Goal: Use online tool/utility: Utilize a website feature to perform a specific function

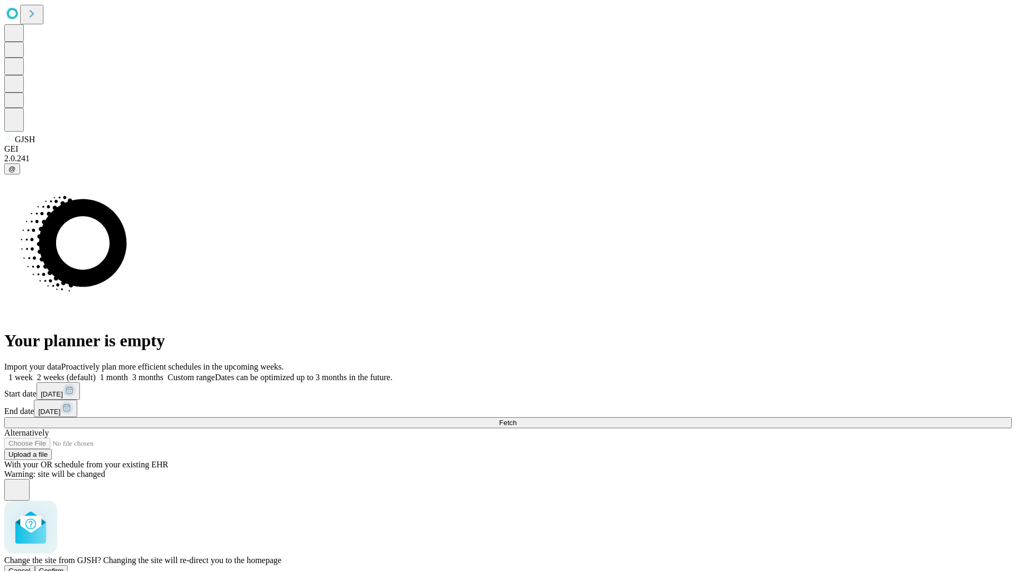
click at [64, 567] on span "Confirm" at bounding box center [51, 571] width 25 height 8
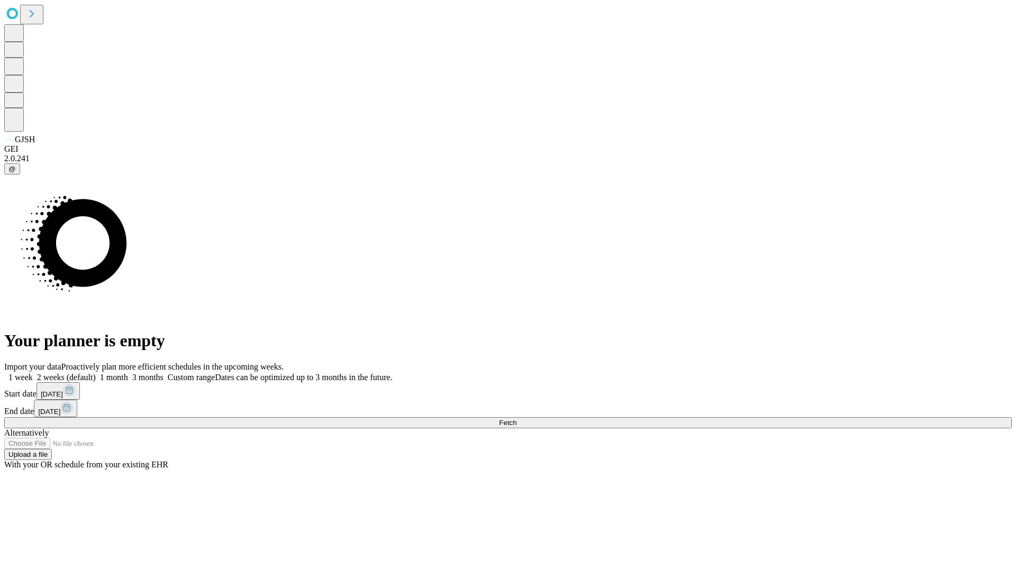
click at [33, 373] on label "1 week" at bounding box center [18, 377] width 29 height 9
click at [516, 419] on span "Fetch" at bounding box center [507, 423] width 17 height 8
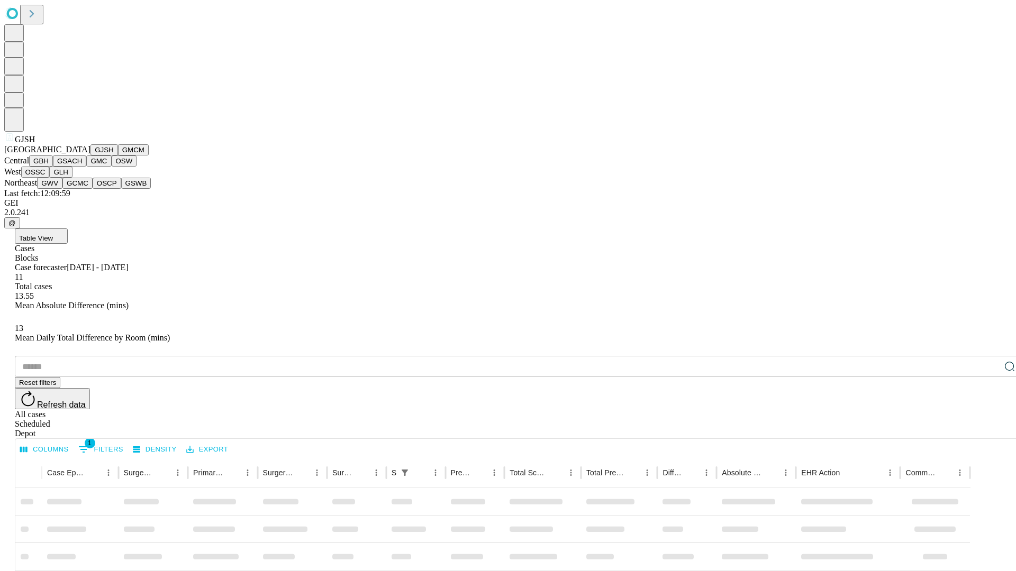
click at [118, 156] on button "GMCM" at bounding box center [133, 149] width 31 height 11
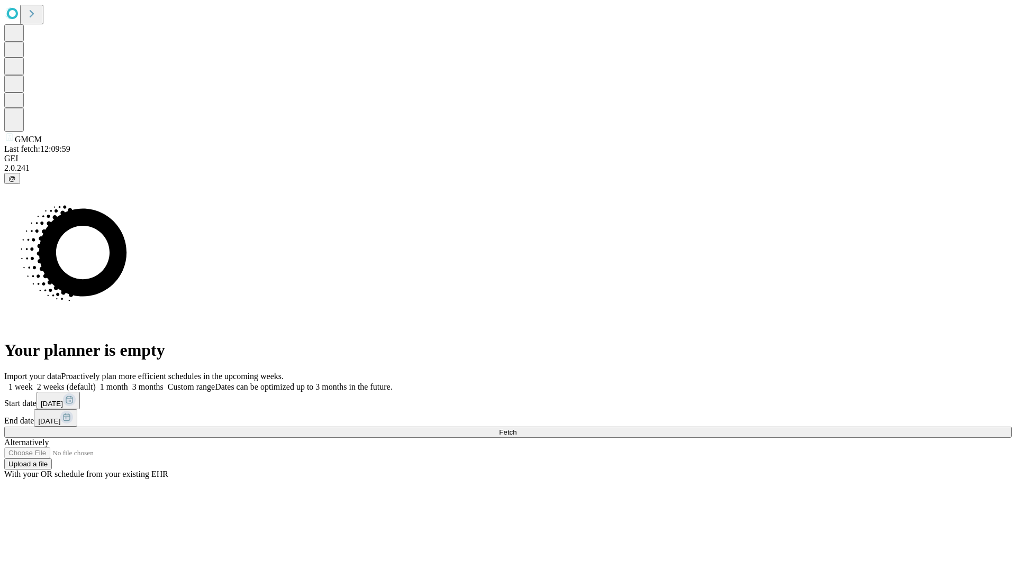
click at [33, 382] on label "1 week" at bounding box center [18, 386] width 29 height 9
click at [516, 428] on span "Fetch" at bounding box center [507, 432] width 17 height 8
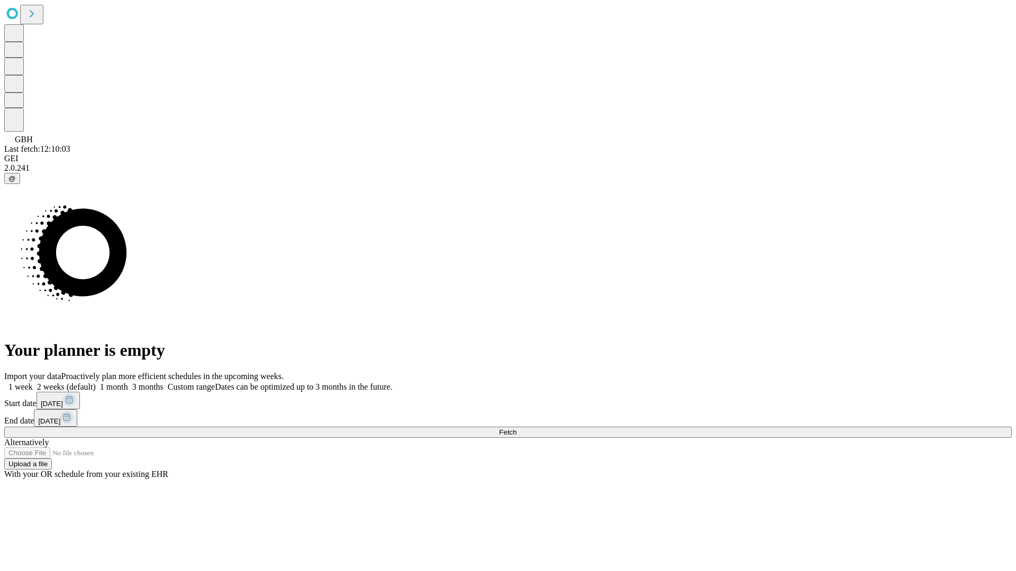
click at [33, 382] on label "1 week" at bounding box center [18, 386] width 29 height 9
click at [516, 428] on span "Fetch" at bounding box center [507, 432] width 17 height 8
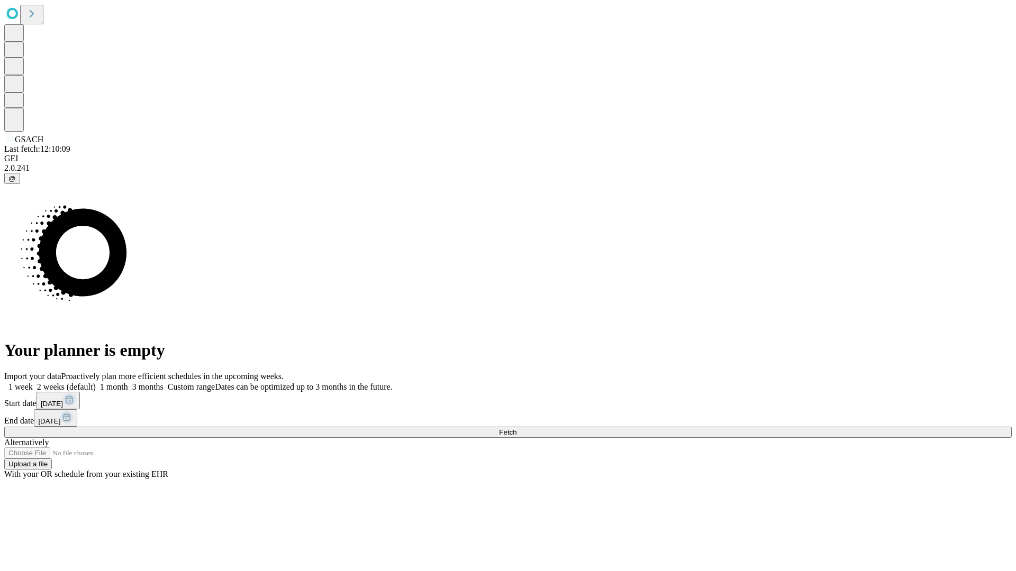
click at [33, 382] on label "1 week" at bounding box center [18, 386] width 29 height 9
click at [516, 428] on span "Fetch" at bounding box center [507, 432] width 17 height 8
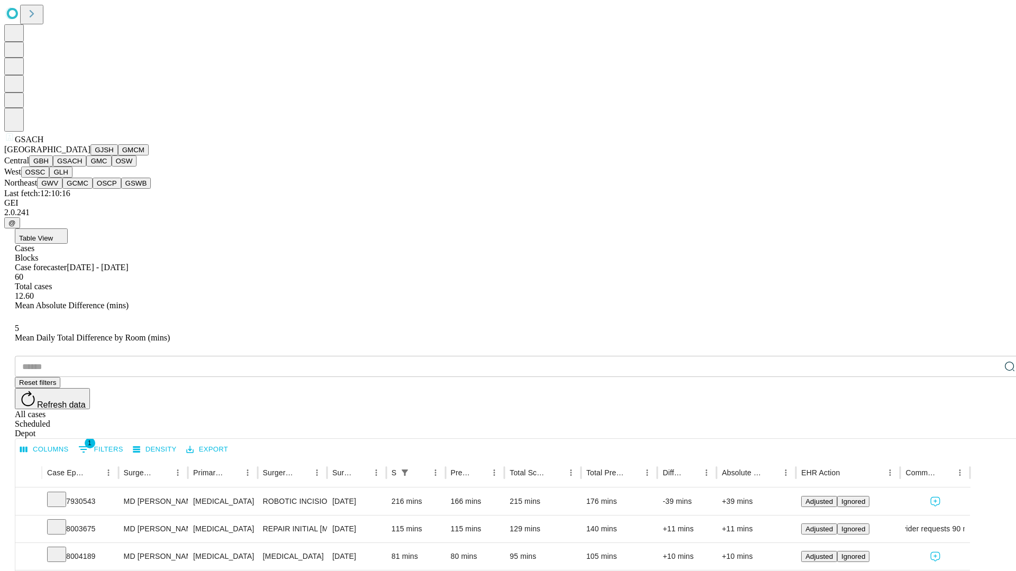
click at [86, 167] on button "GMC" at bounding box center [98, 161] width 25 height 11
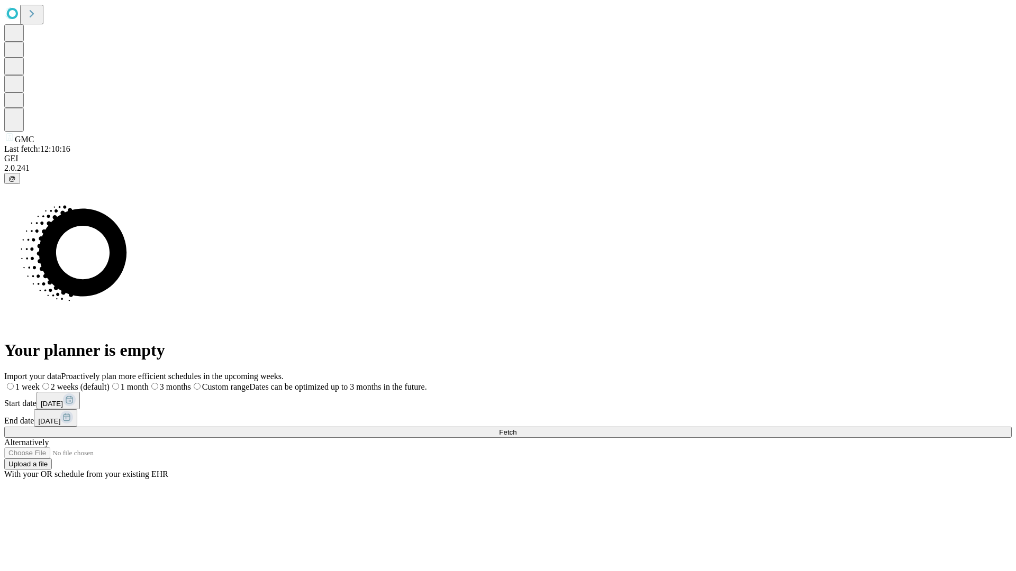
click at [516, 428] on span "Fetch" at bounding box center [507, 432] width 17 height 8
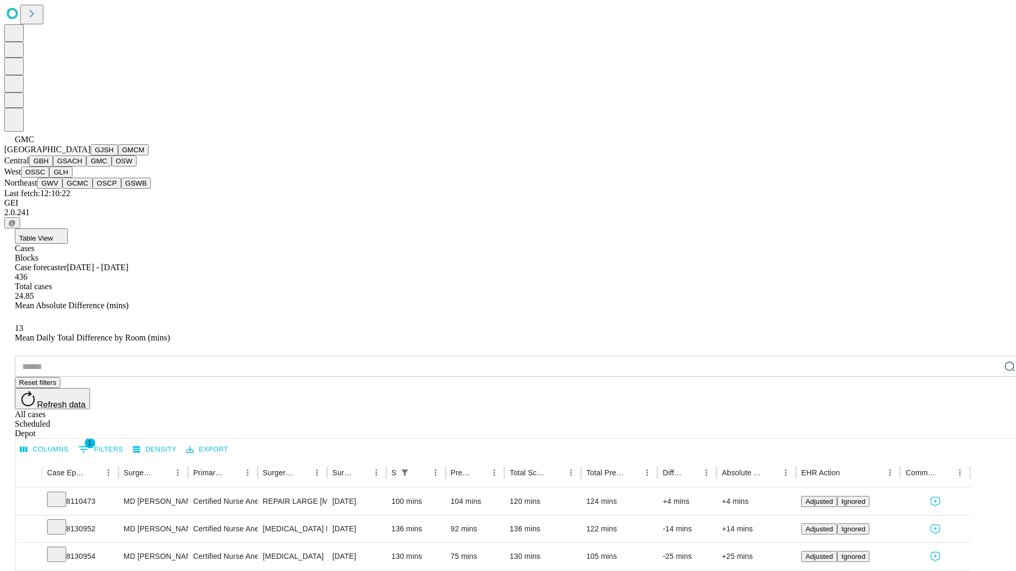
click at [112, 167] on button "OSW" at bounding box center [124, 161] width 25 height 11
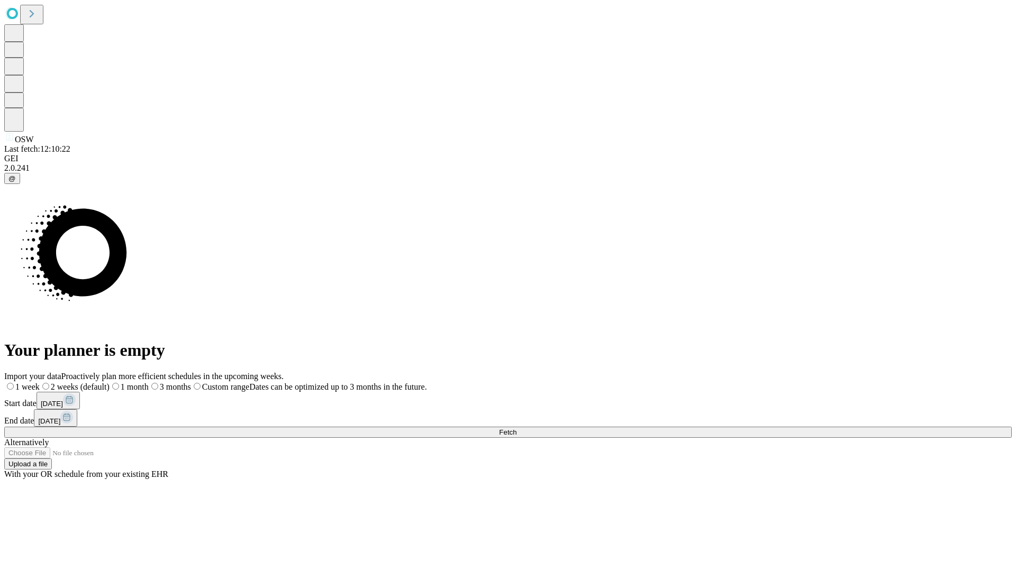
click at [516, 428] on span "Fetch" at bounding box center [507, 432] width 17 height 8
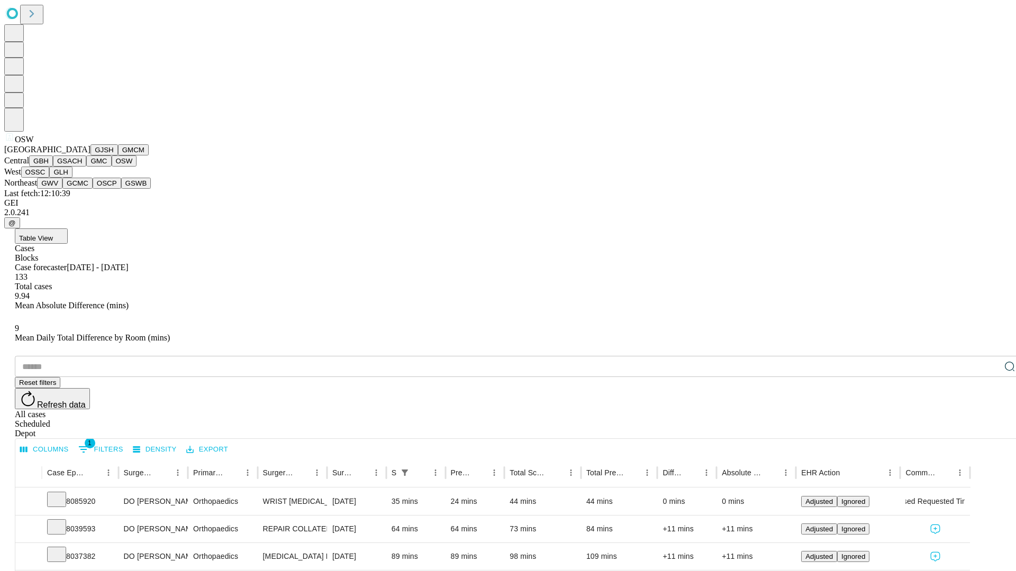
click at [50, 178] on button "OSSC" at bounding box center [35, 172] width 29 height 11
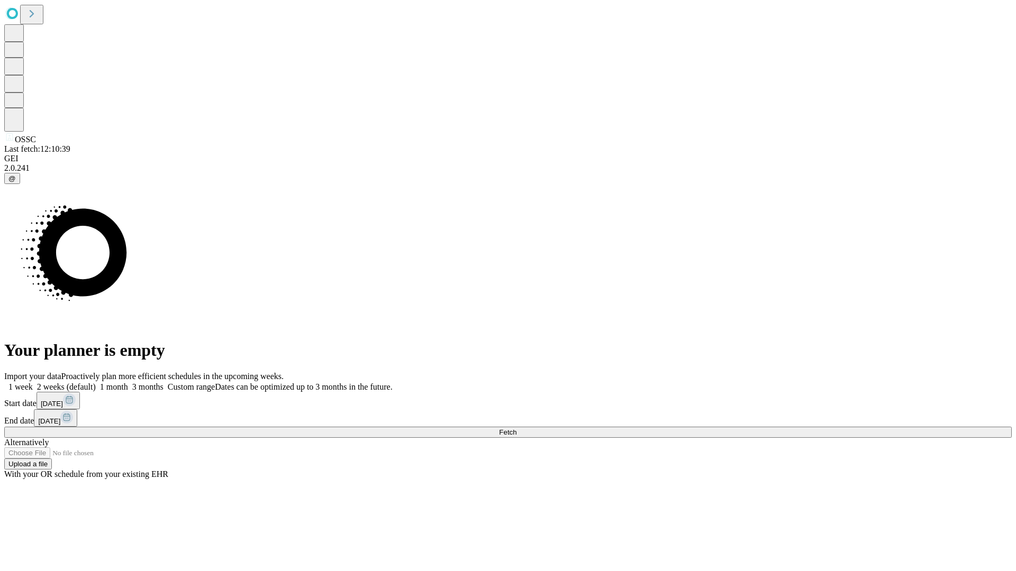
click at [33, 382] on label "1 week" at bounding box center [18, 386] width 29 height 9
click at [516, 428] on span "Fetch" at bounding box center [507, 432] width 17 height 8
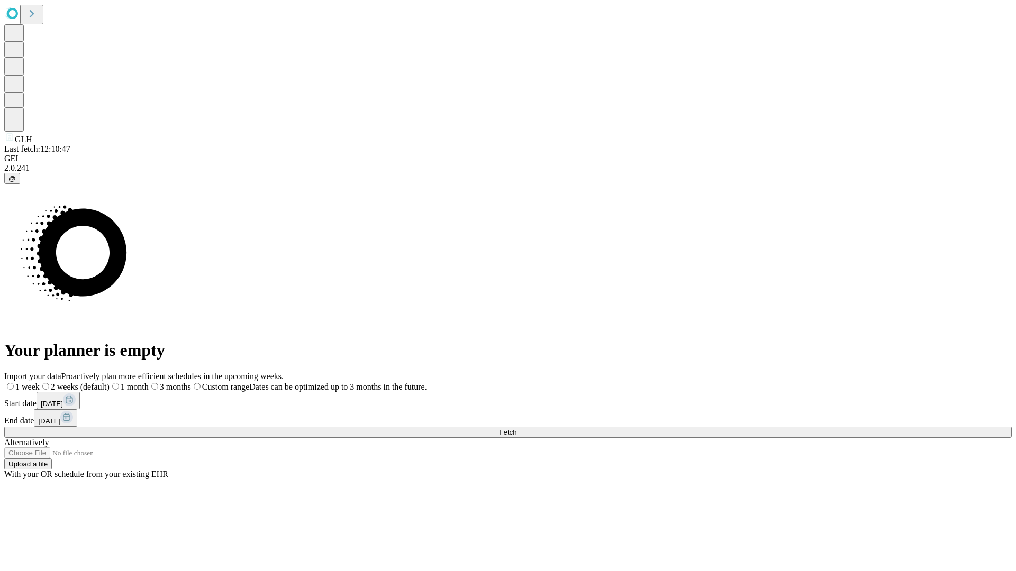
click at [40, 382] on label "1 week" at bounding box center [21, 386] width 35 height 9
click at [516, 428] on span "Fetch" at bounding box center [507, 432] width 17 height 8
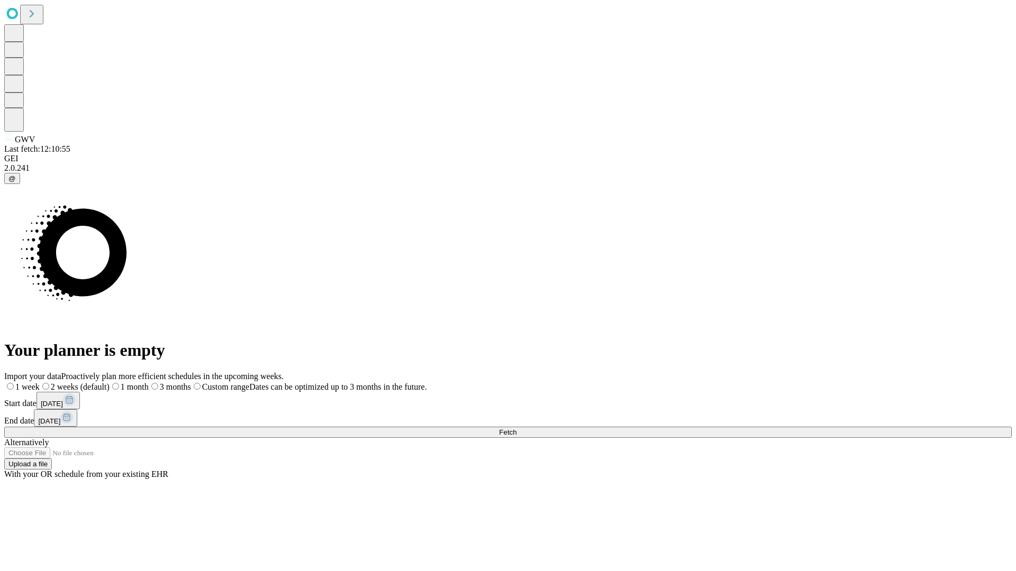
click at [40, 382] on label "1 week" at bounding box center [21, 386] width 35 height 9
click at [516, 428] on span "Fetch" at bounding box center [507, 432] width 17 height 8
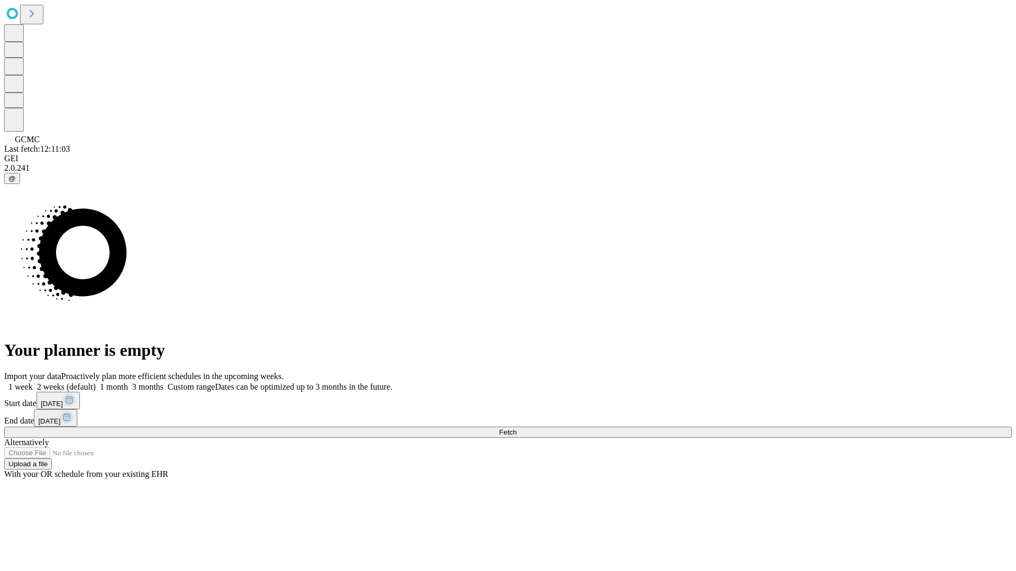
click at [33, 382] on label "1 week" at bounding box center [18, 386] width 29 height 9
click at [516, 428] on span "Fetch" at bounding box center [507, 432] width 17 height 8
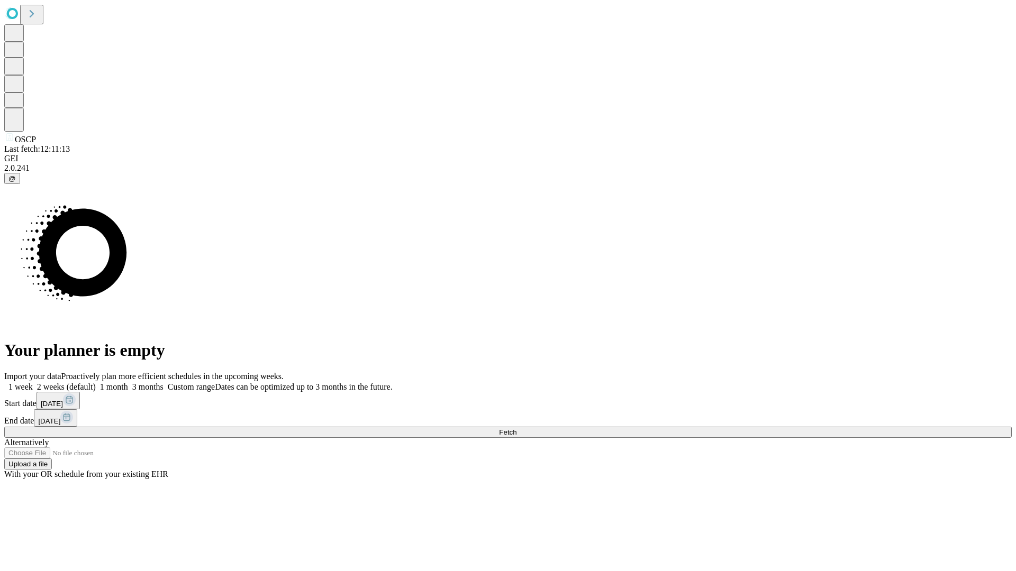
click at [33, 382] on label "1 week" at bounding box center [18, 386] width 29 height 9
click at [516, 428] on span "Fetch" at bounding box center [507, 432] width 17 height 8
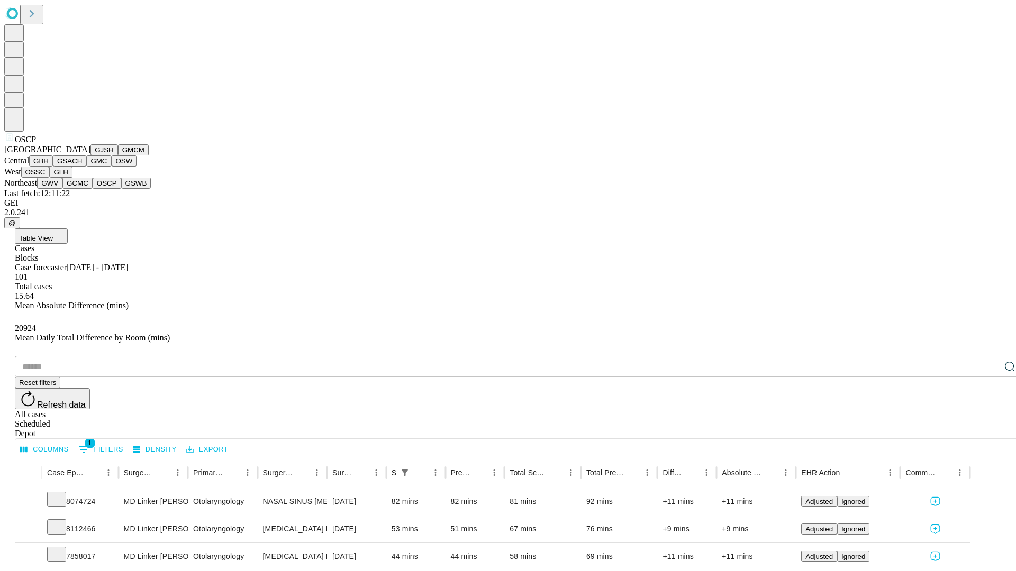
click at [121, 189] on button "GSWB" at bounding box center [136, 183] width 30 height 11
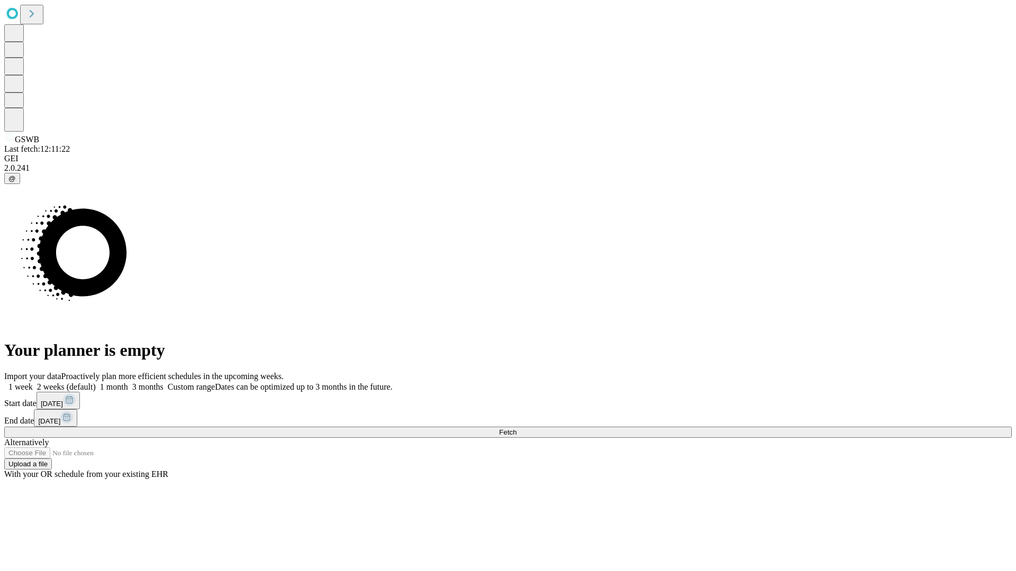
click at [33, 382] on label "1 week" at bounding box center [18, 386] width 29 height 9
click at [516, 428] on span "Fetch" at bounding box center [507, 432] width 17 height 8
